Goal: Information Seeking & Learning: Learn about a topic

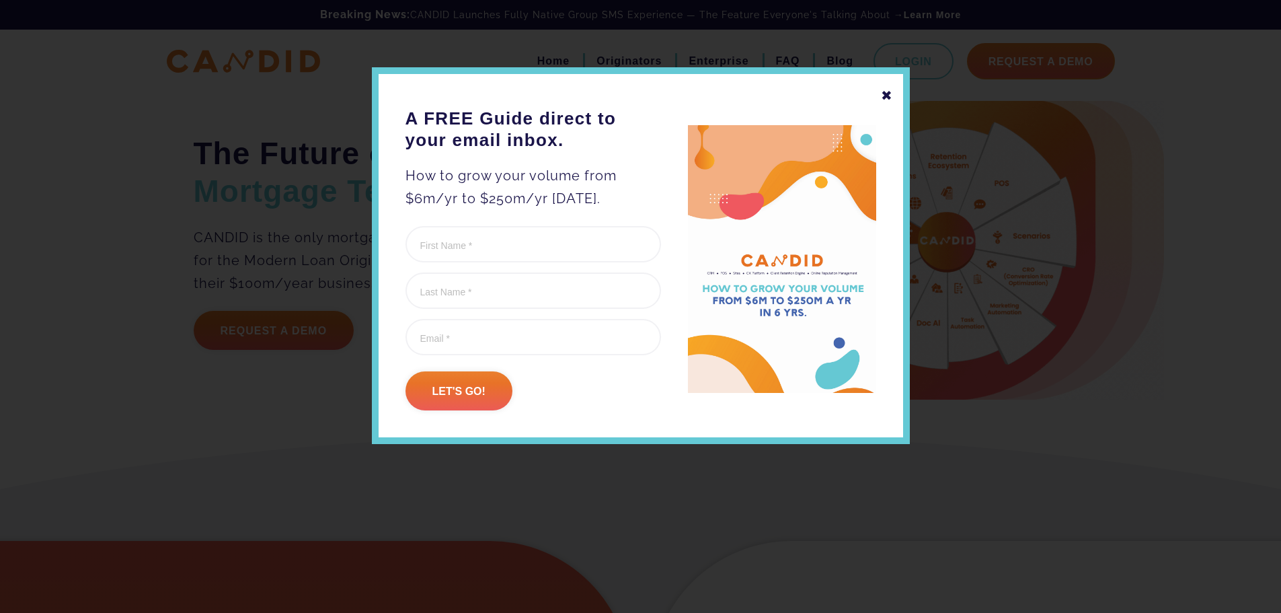
click at [890, 87] on div "✖" at bounding box center [887, 95] width 12 height 23
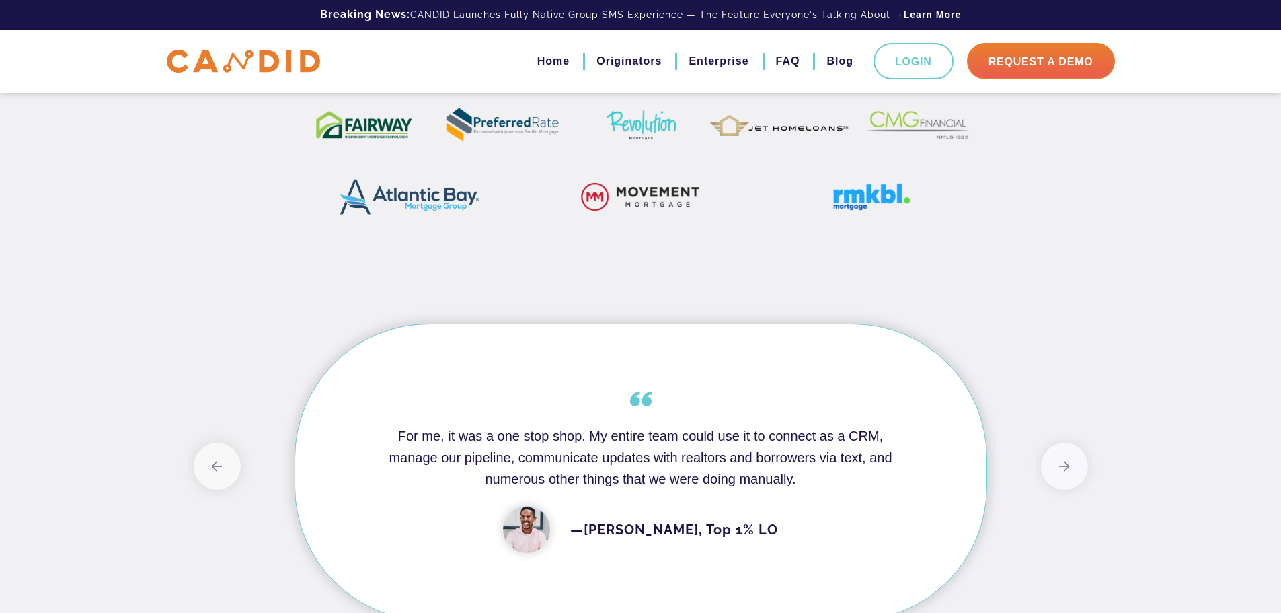
scroll to position [1076, 0]
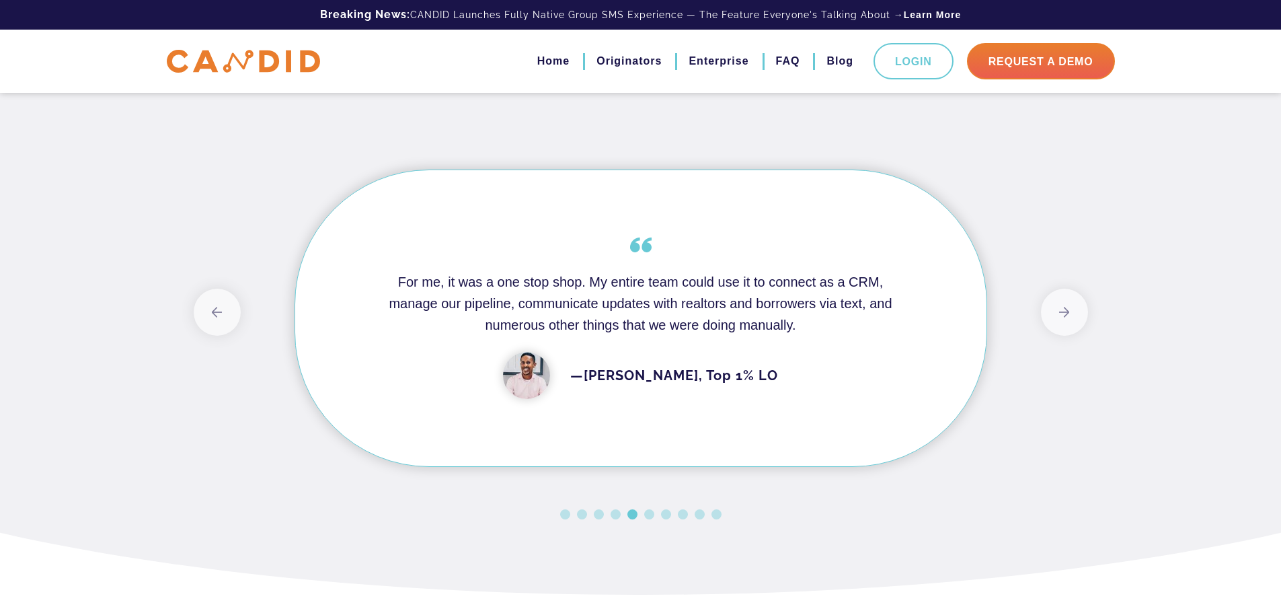
click at [274, 368] on div "For me, it was a one stop shop. My entire team could use it to connect as a CRM…" at bounding box center [641, 318] width 760 height 364
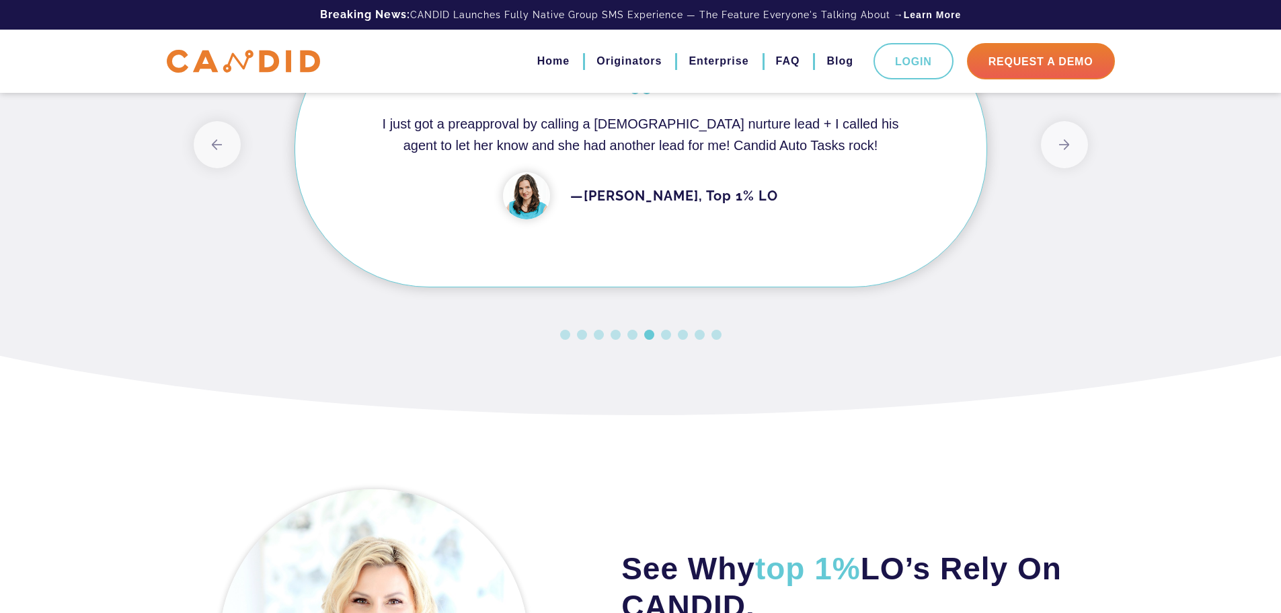
scroll to position [1233, 0]
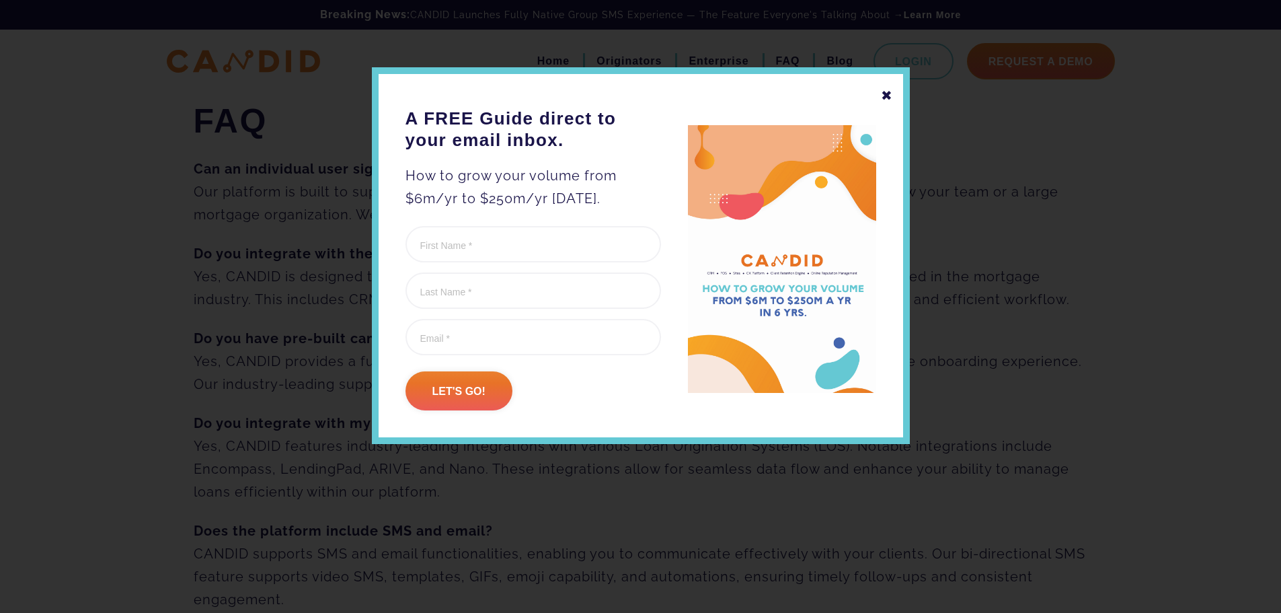
click at [886, 98] on div "✖" at bounding box center [887, 95] width 12 height 23
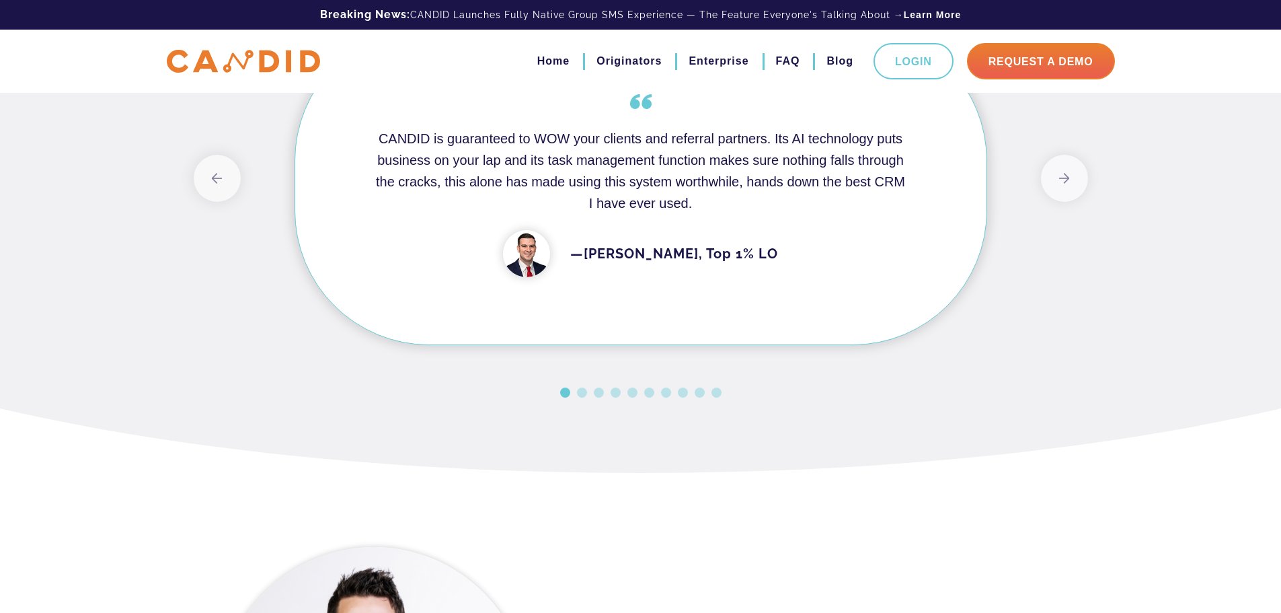
scroll to position [1233, 0]
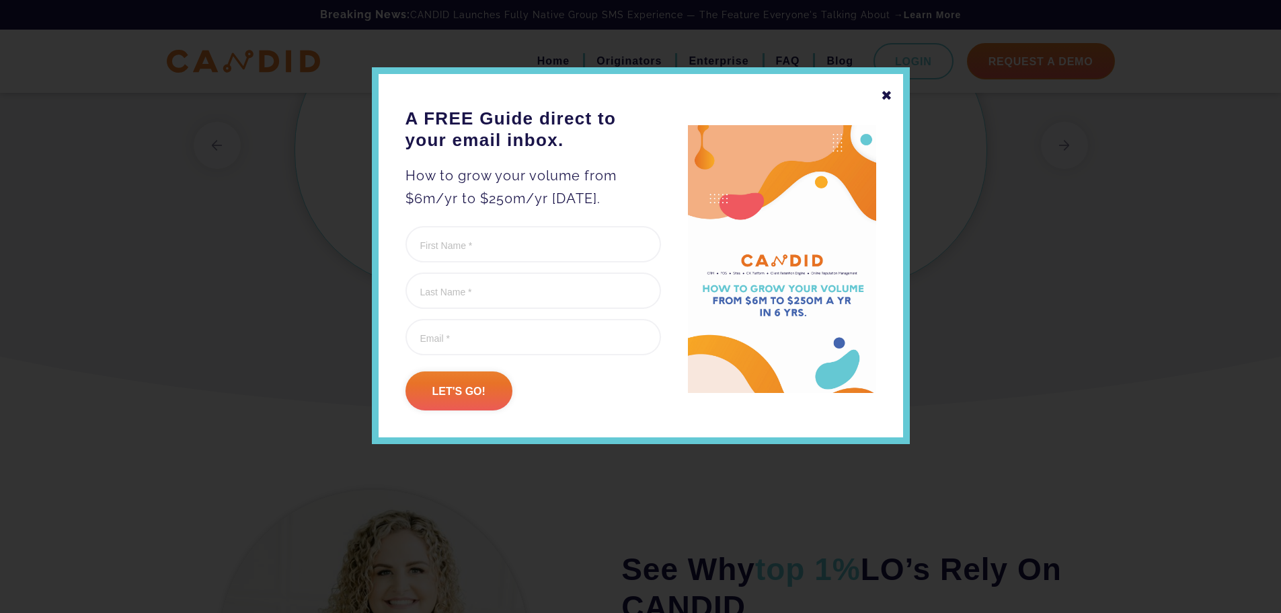
drag, startPoint x: 904, startPoint y: 95, endPoint x: 897, endPoint y: 95, distance: 7.4
click at [898, 95] on div "✖ A FREE Guide direct to your email inbox. How to grow your volume from $6m/yr …" at bounding box center [641, 255] width 538 height 377
drag, startPoint x: 897, startPoint y: 95, endPoint x: 553, endPoint y: 3, distance: 356.5
click at [894, 96] on div "✖ A FREE Guide direct to your email inbox. How to grow your volume from $6m/yr …" at bounding box center [641, 255] width 538 height 377
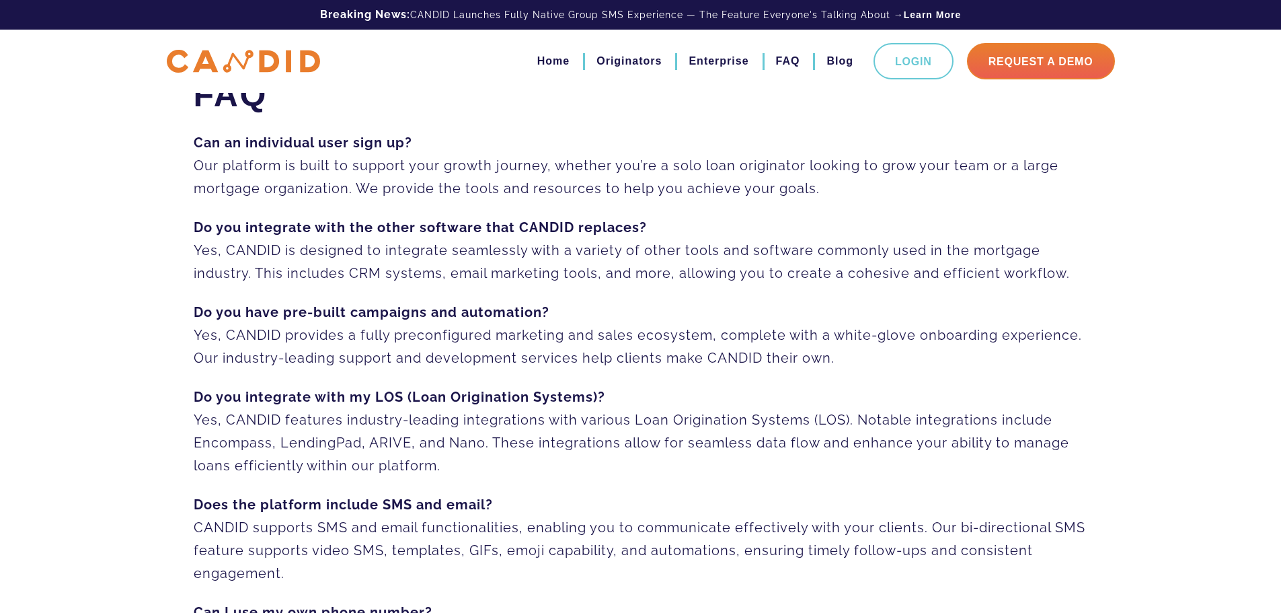
scroll to position [67, 0]
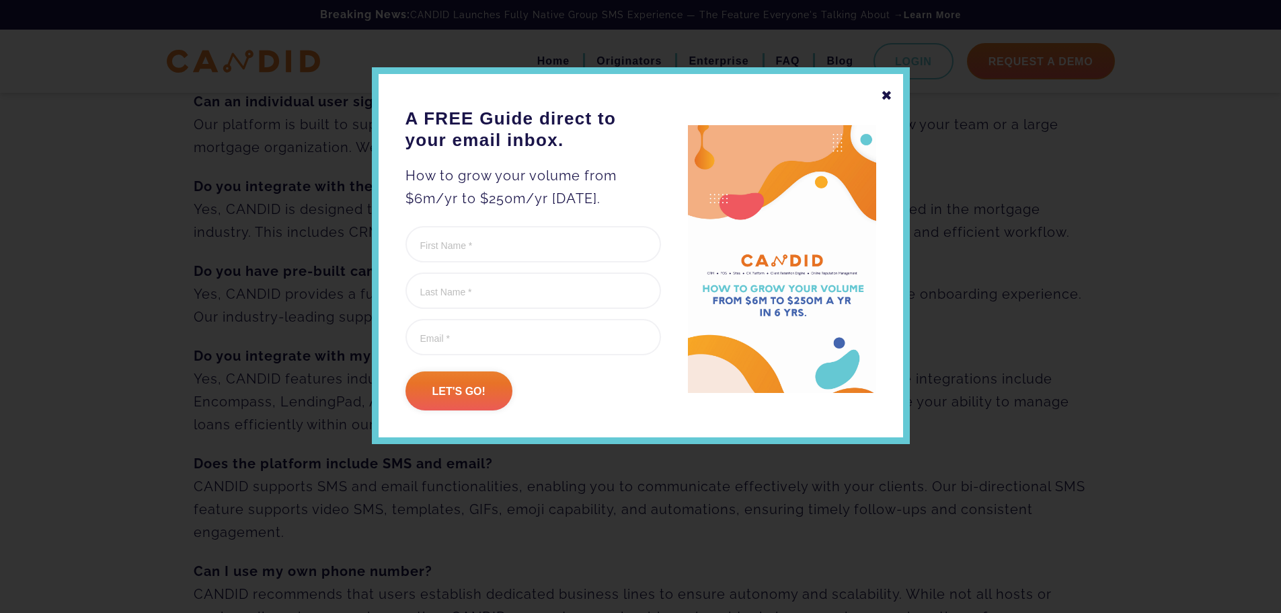
click at [889, 97] on div "✖" at bounding box center [887, 95] width 12 height 23
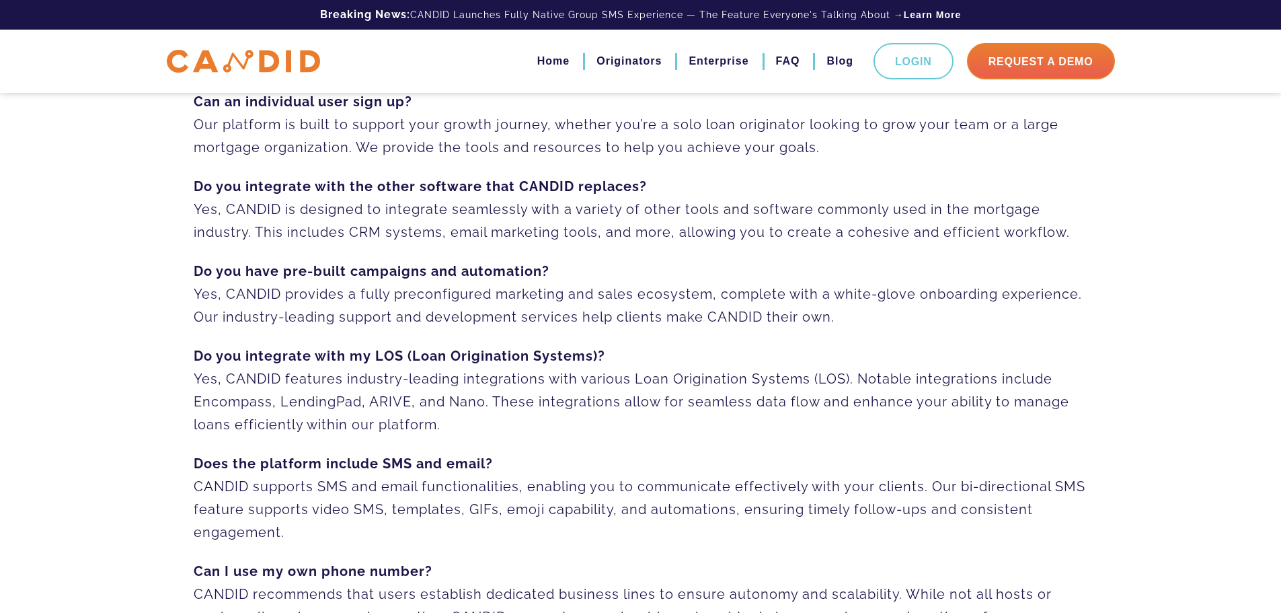
click at [468, 416] on p "Do you integrate with my LOS (Loan Origination Systems)? Yes, CANDID features i…" at bounding box center [641, 389] width 894 height 91
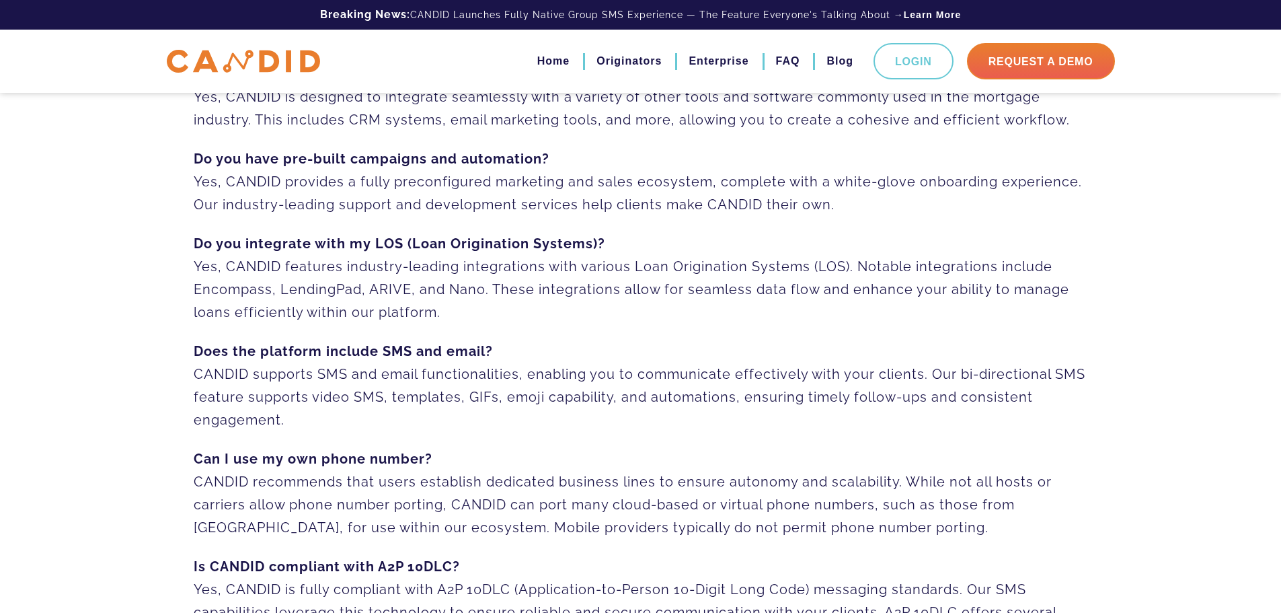
scroll to position [175, 0]
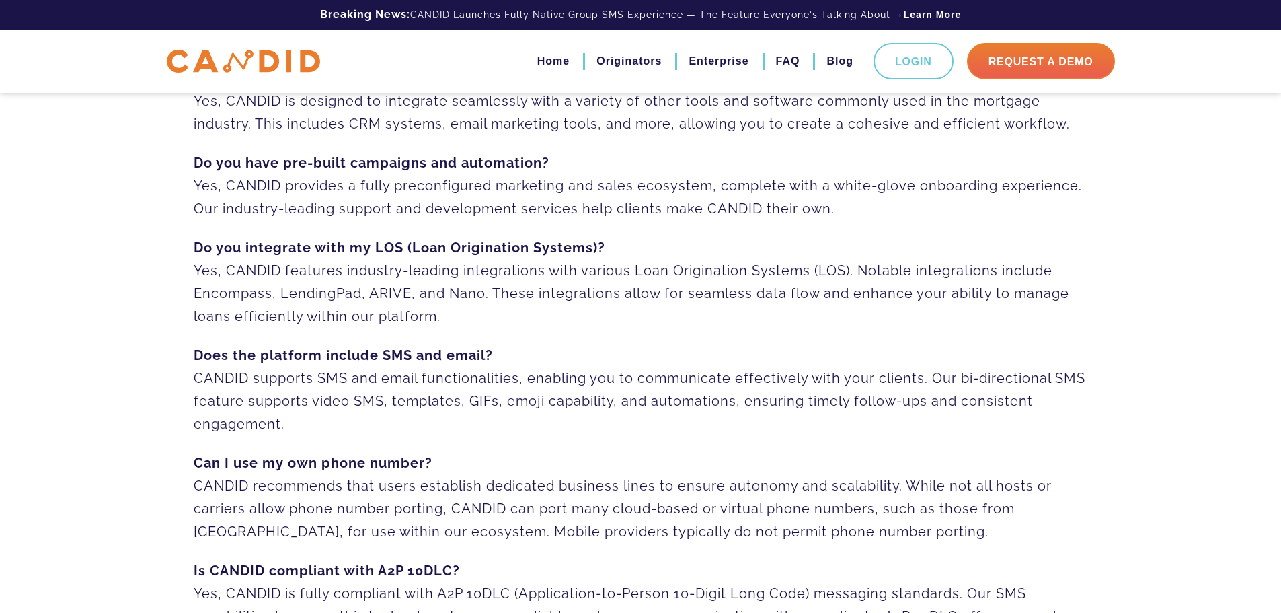
click at [358, 304] on p "Do you integrate with my LOS (Loan Origination Systems)? Yes, CANDID features i…" at bounding box center [641, 281] width 894 height 91
click at [551, 55] on link "Home" at bounding box center [553, 61] width 32 height 23
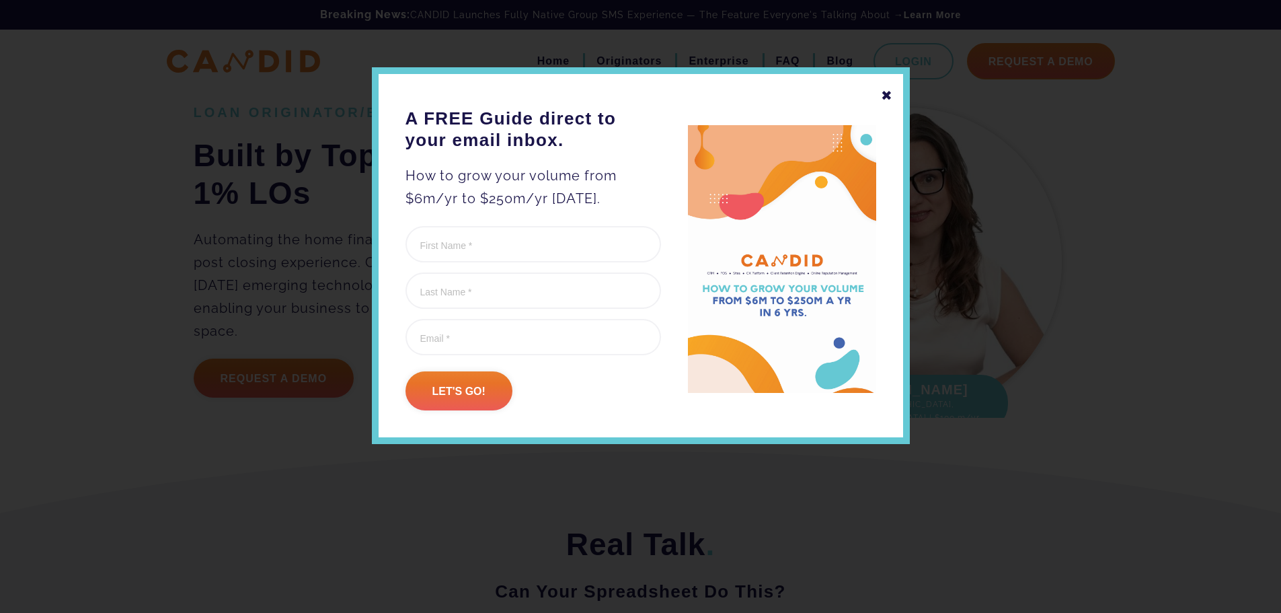
click at [892, 95] on div "✖" at bounding box center [887, 95] width 12 height 23
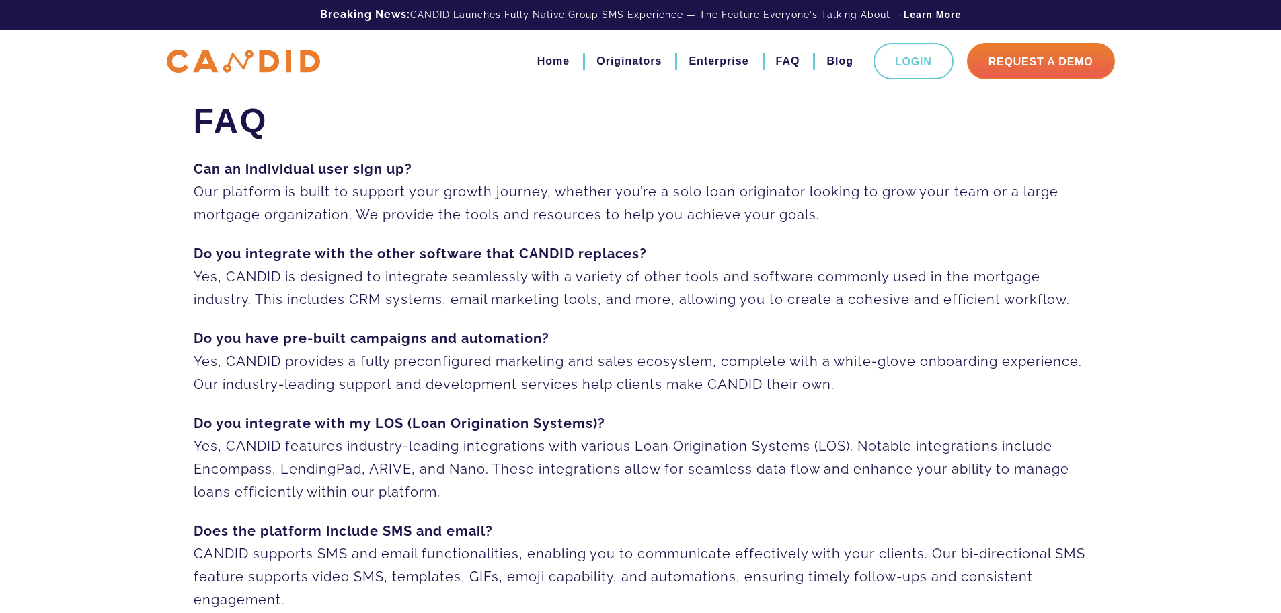
click at [346, 245] on strong "Do you integrate with the other software that CANDID replaces?" at bounding box center [420, 253] width 453 height 16
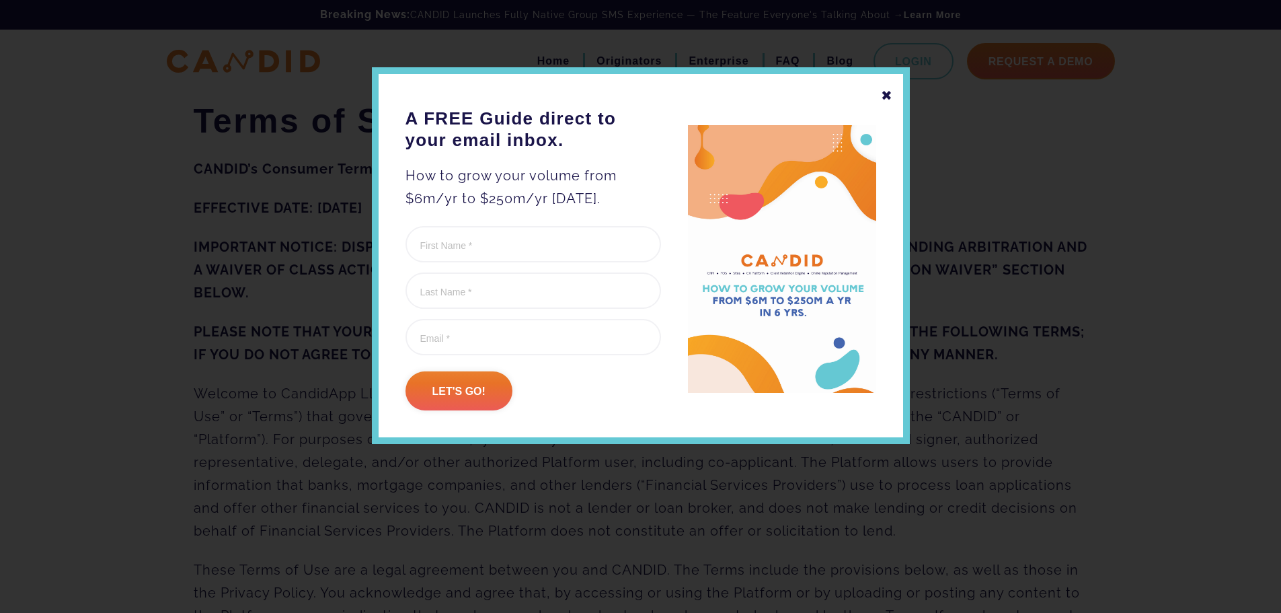
click at [879, 92] on div "✖ A FREE Guide direct to your email inbox. How to grow your volume from $6m/yr …" at bounding box center [641, 255] width 538 height 377
drag, startPoint x: 896, startPoint y: 95, endPoint x: 862, endPoint y: 124, distance: 43.9
click at [896, 96] on div "✖ A FREE Guide direct to your email inbox. How to grow your volume from $6m/yr …" at bounding box center [641, 255] width 538 height 377
click at [893, 91] on div "✖ A FREE Guide direct to your email inbox. How to grow your volume from $6m/yr …" at bounding box center [641, 255] width 538 height 377
click at [886, 91] on div "✖" at bounding box center [887, 95] width 12 height 23
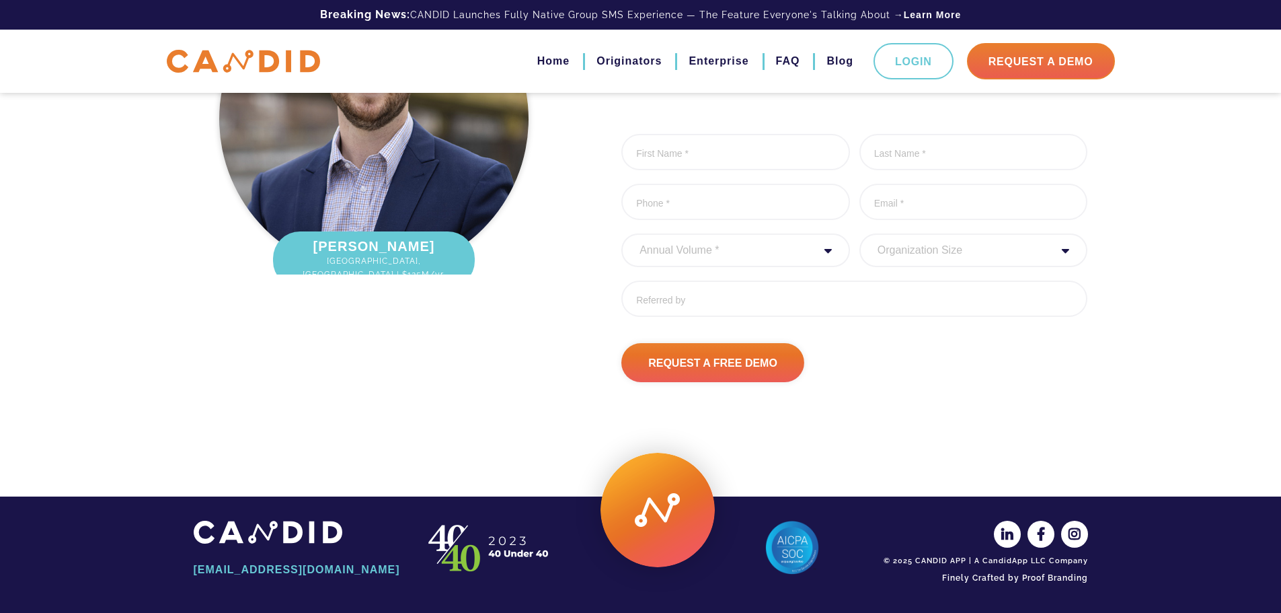
scroll to position [1734, 0]
